Goal: Check status

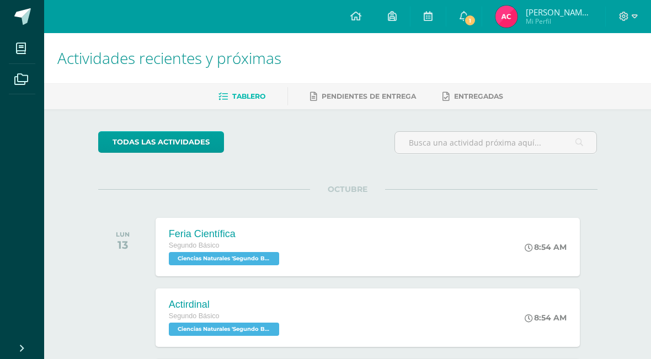
click at [476, 19] on span "1" at bounding box center [470, 20] width 12 height 12
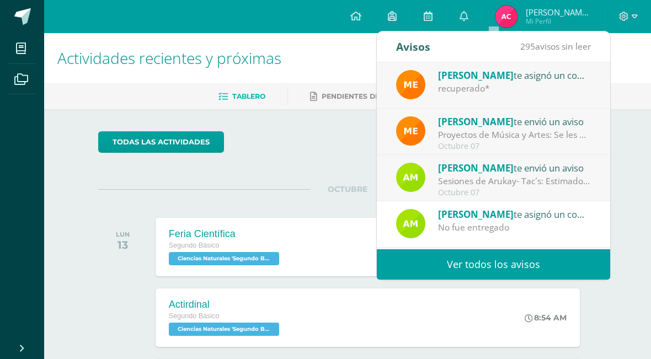
click at [540, 124] on div "[PERSON_NAME] te envió un aviso" at bounding box center [514, 121] width 153 height 14
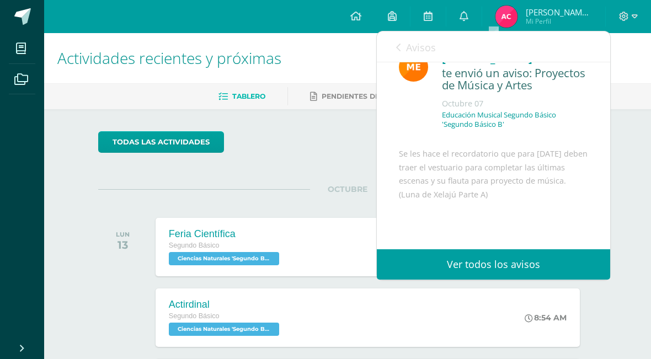
scroll to position [33, 0]
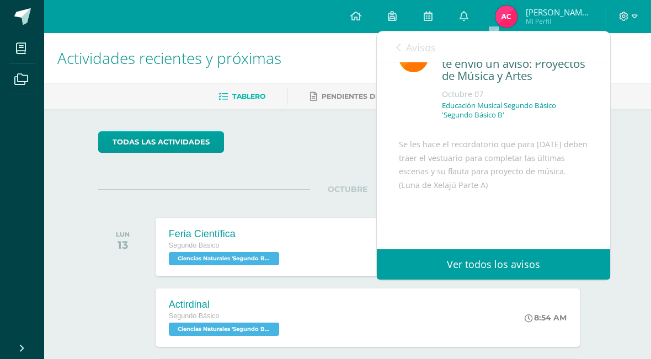
click at [403, 47] on link "Avisos" at bounding box center [416, 46] width 40 height 31
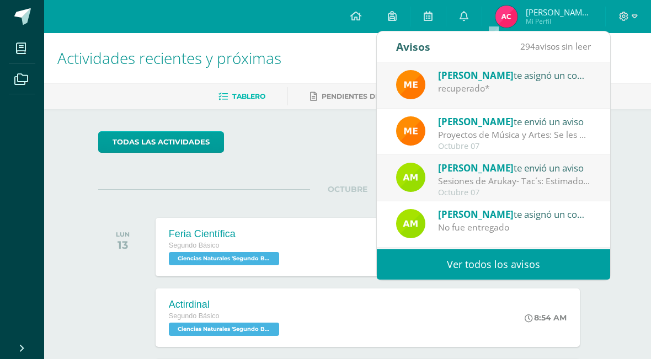
click at [573, 178] on div "Sesiones de Arukay- Tac´s: Estimados estudiantes: Se les informa que aquellos q…" at bounding box center [514, 181] width 153 height 13
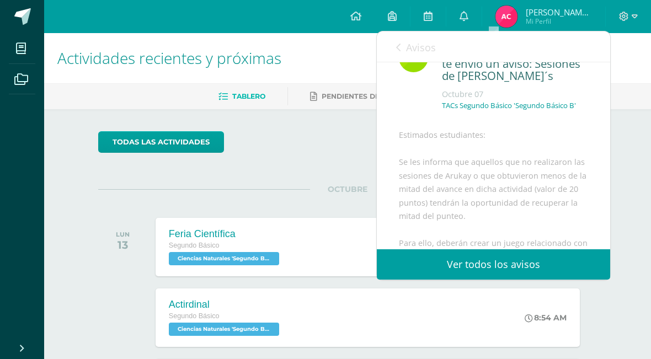
click at [393, 47] on div "Avisos 293 avisos sin leer Avisos" at bounding box center [493, 46] width 233 height 31
click at [393, 51] on div "Avisos 293 avisos sin leer Avisos" at bounding box center [493, 46] width 233 height 31
click at [402, 45] on link "Avisos" at bounding box center [416, 46] width 40 height 31
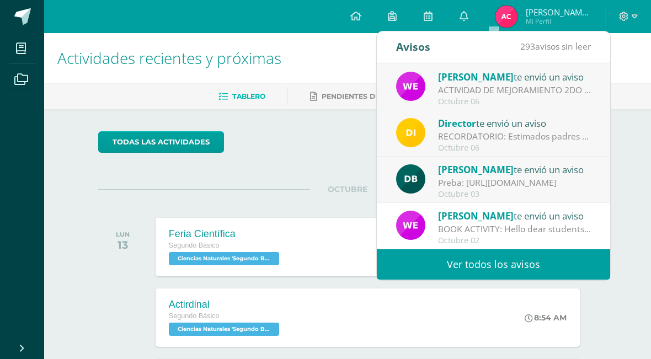
scroll to position [0, 0]
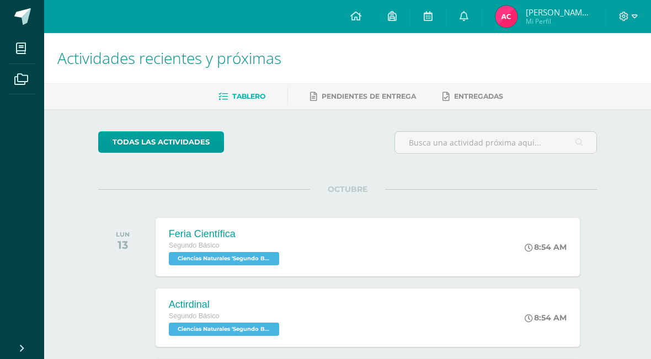
click at [574, 11] on span "[PERSON_NAME][DATE]" at bounding box center [559, 12] width 66 height 11
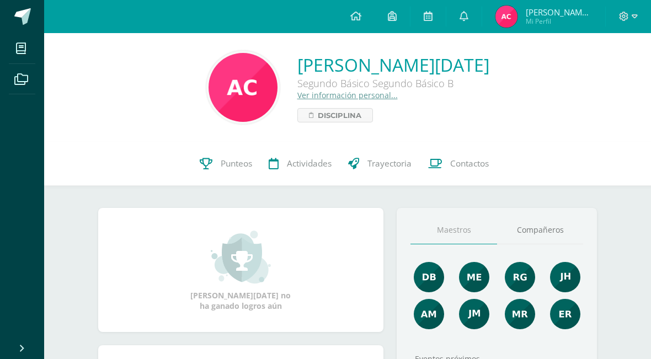
click at [222, 181] on link "Punteos" at bounding box center [225, 164] width 69 height 44
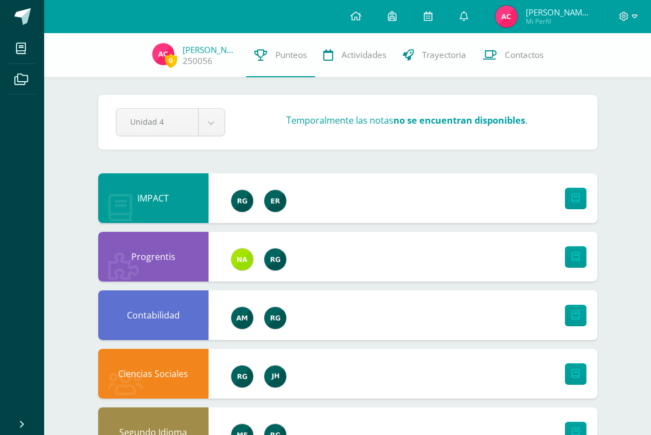
click at [573, 129] on div "Temporalmente las notas no se encuentran disponibles ." at bounding box center [406, 122] width 355 height 17
